Goal: Navigation & Orientation: Find specific page/section

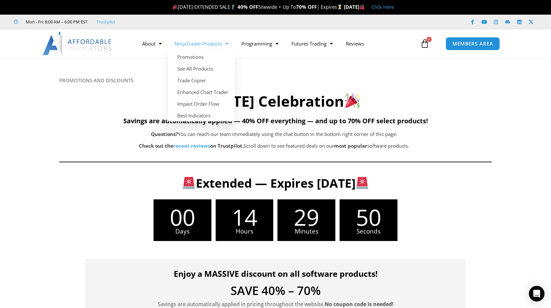
click at [221, 45] on link "NinjaTrader Products" at bounding box center [201, 43] width 67 height 15
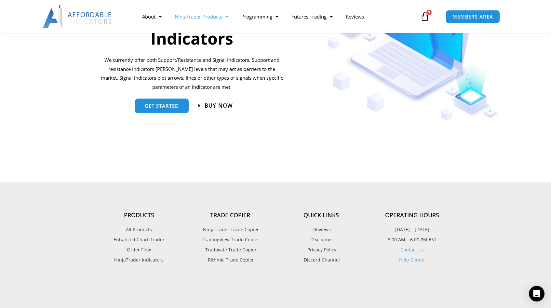
scroll to position [718, 0]
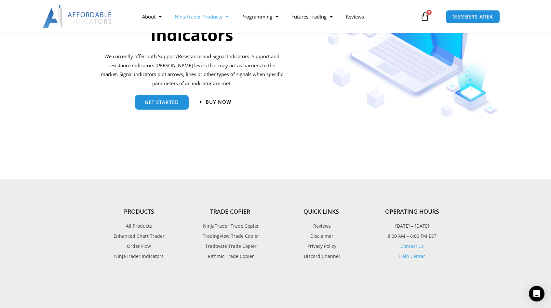
click at [141, 248] on span "Order Flow" at bounding box center [139, 246] width 24 height 8
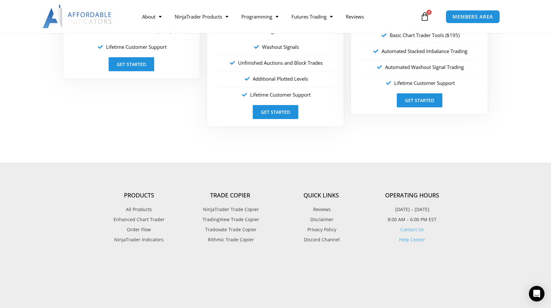
scroll to position [1297, 0]
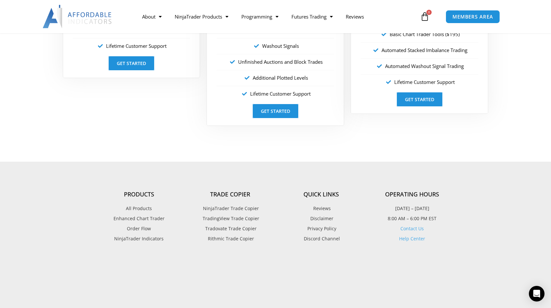
click at [137, 207] on span "All Products" at bounding box center [139, 208] width 26 height 8
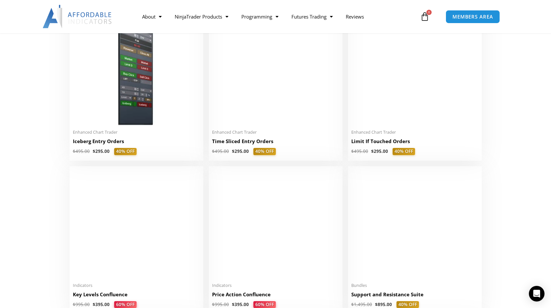
scroll to position [774, 0]
